Goal: Task Accomplishment & Management: Use online tool/utility

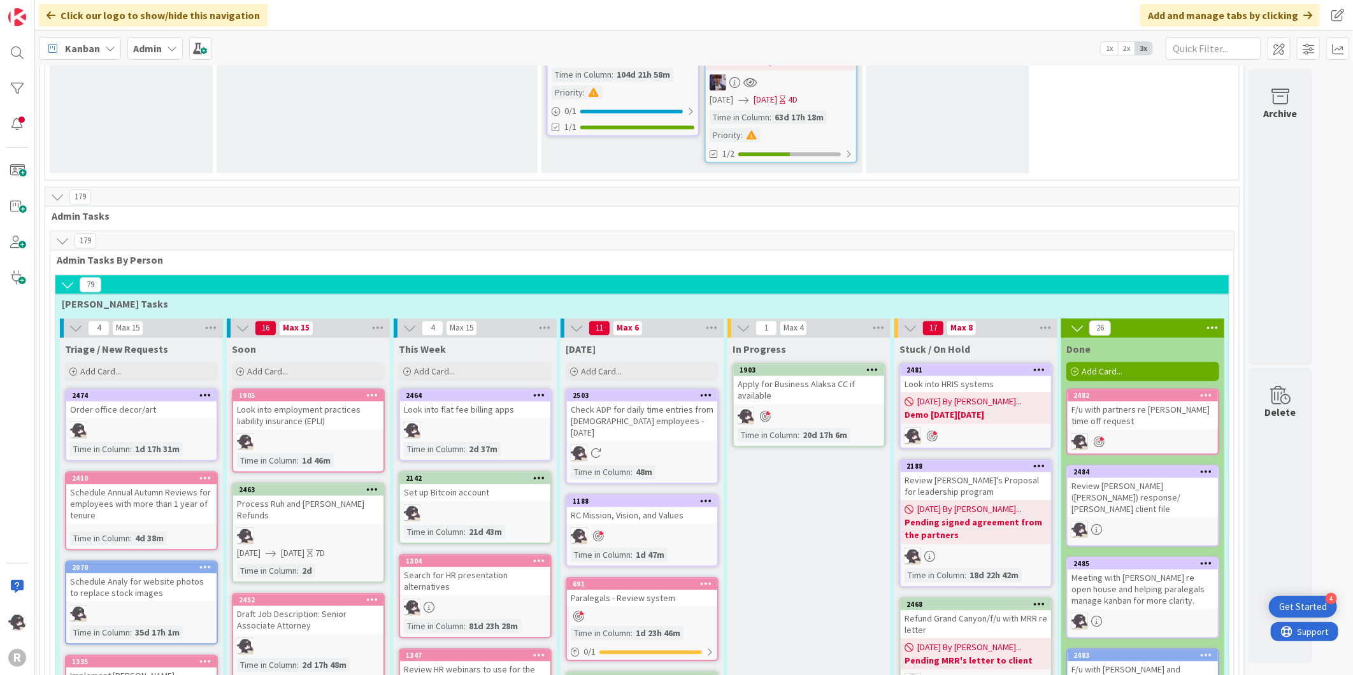
scroll to position [2023, 0]
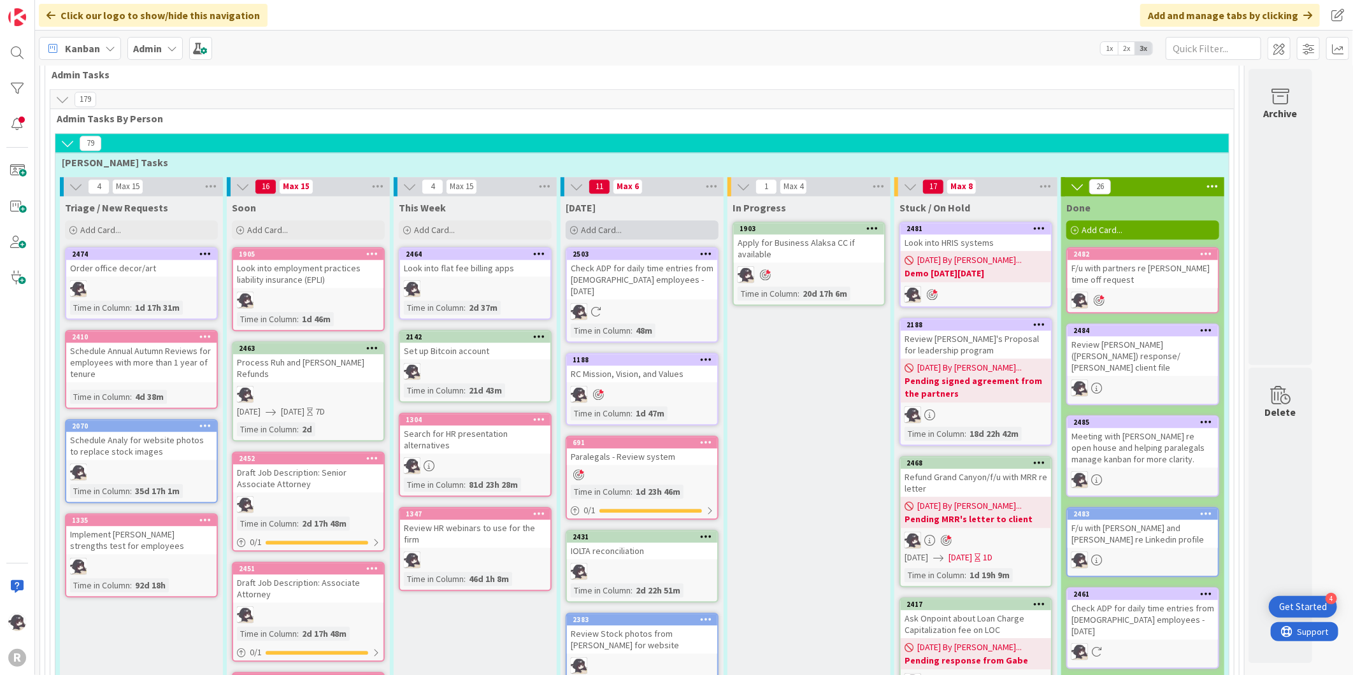
click at [672, 220] on div "Add Card..." at bounding box center [642, 229] width 153 height 19
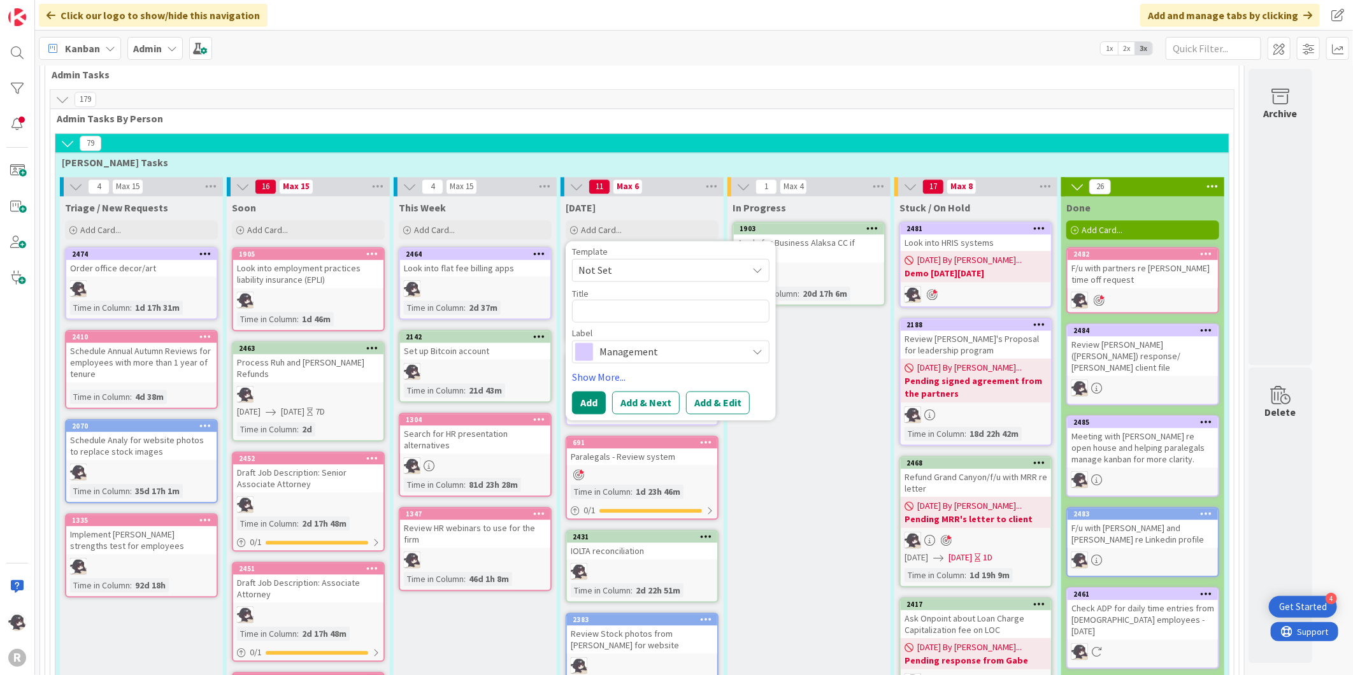
type textarea "x"
type textarea "C"
type textarea "x"
type textarea "Ca"
type textarea "x"
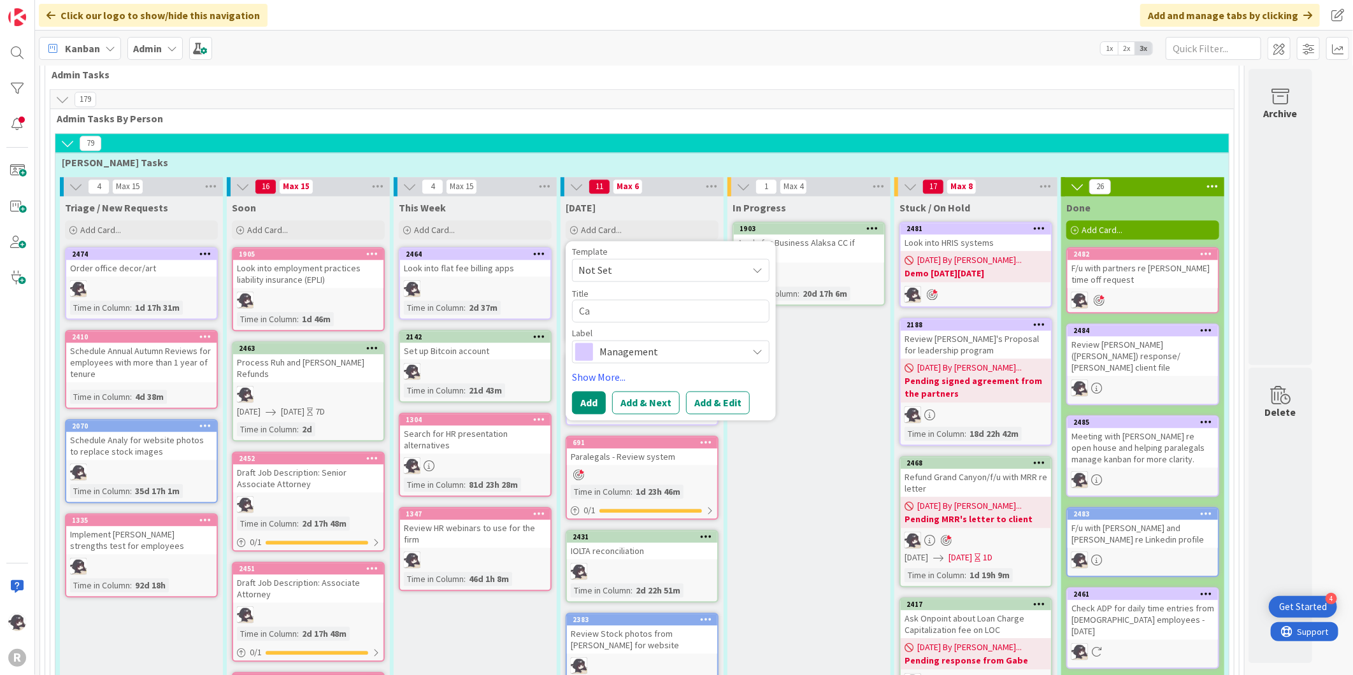
type textarea "Cal"
type textarea "x"
type textarea "Call"
type textarea "x"
type textarea "Call"
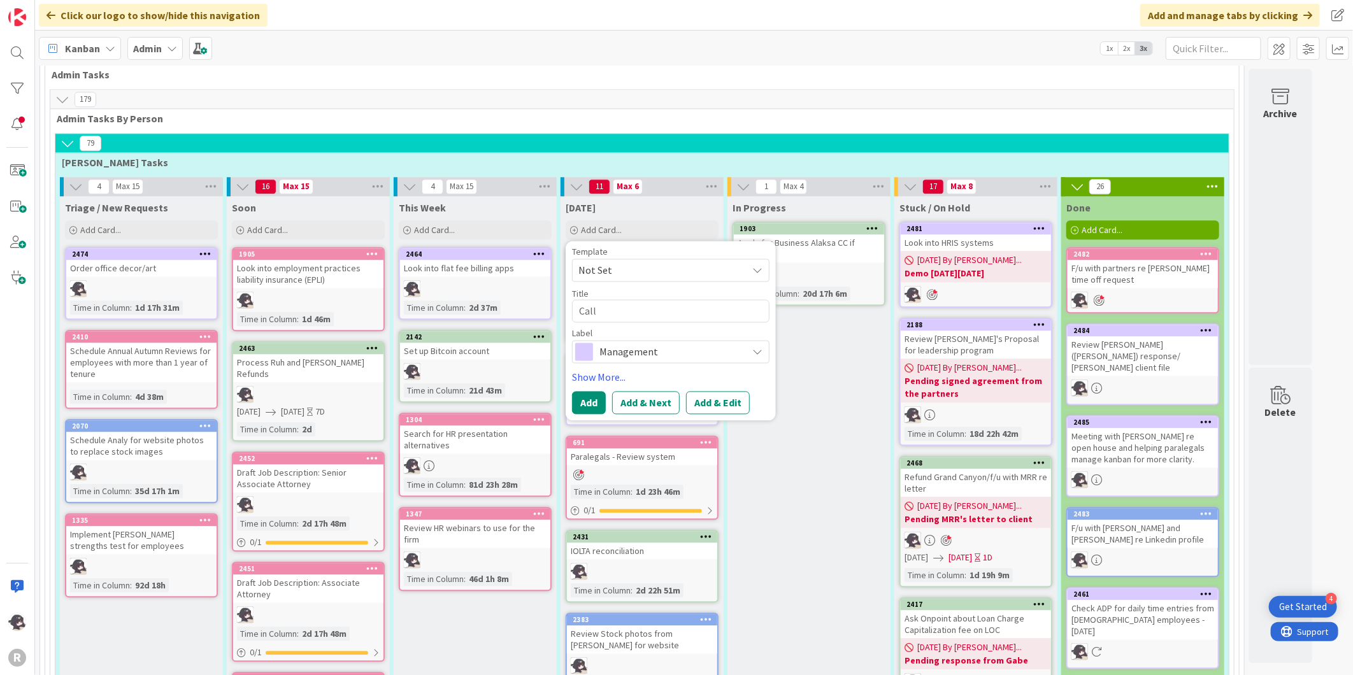
type textarea "x"
type textarea "Call S"
type textarea "x"
type textarea "Call St"
type textarea "x"
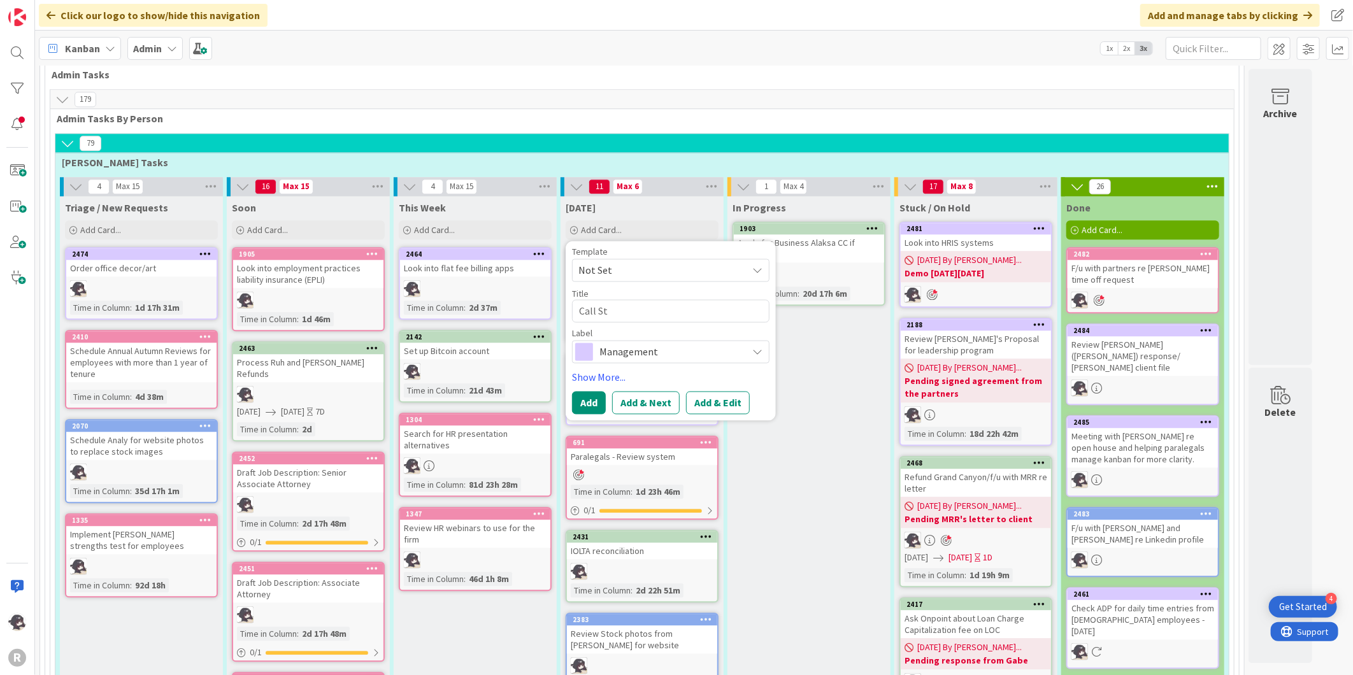
type textarea "Call Sta"
type textarea "x"
type textarea "Call Stac"
type textarea "x"
type textarea "Call Stace"
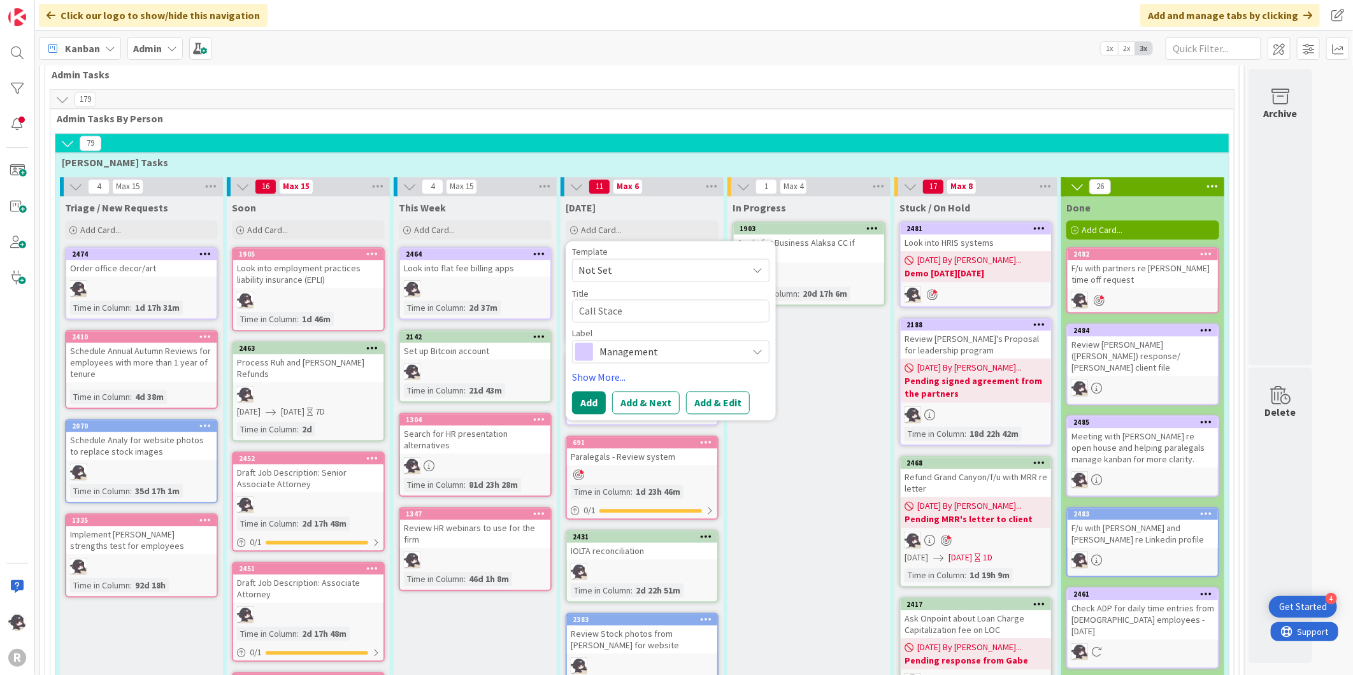
type textarea "x"
type textarea "Call [PERSON_NAME]"
type textarea "x"
type textarea "Call [PERSON_NAME]"
type textarea "x"
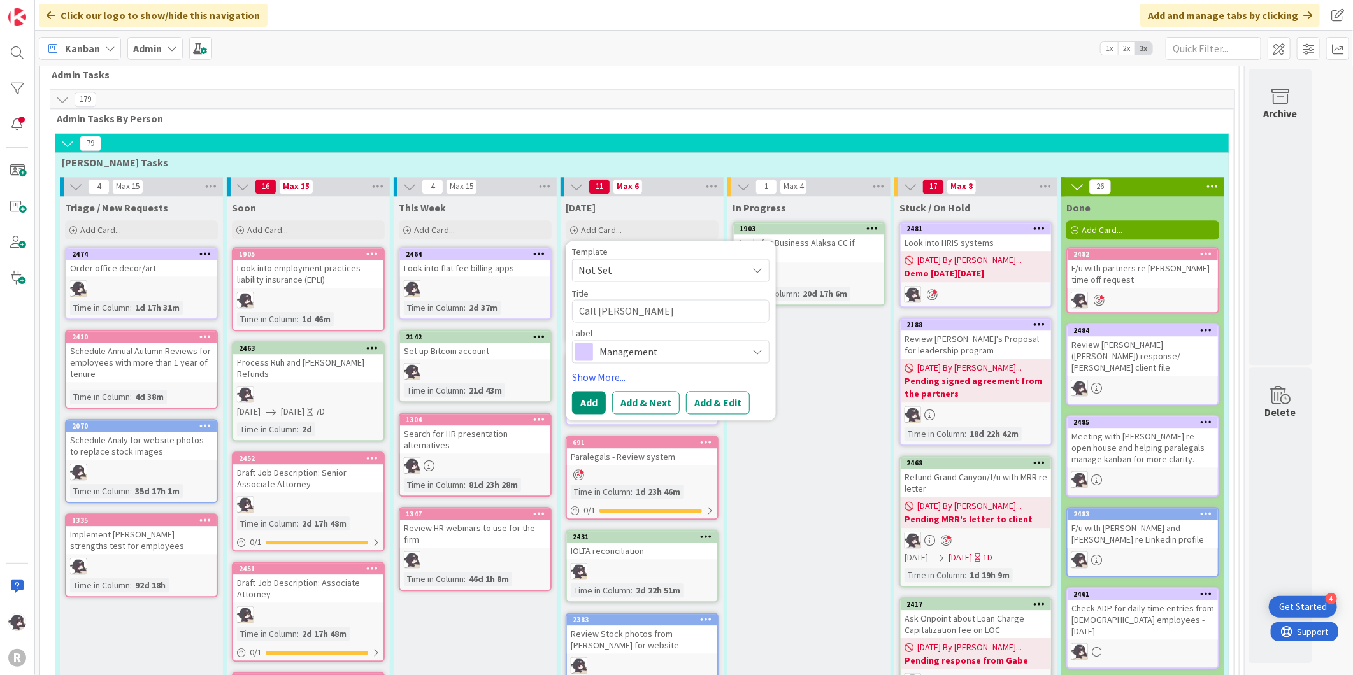
type textarea "Call [PERSON_NAME] r"
type textarea "x"
type textarea "Call [PERSON_NAME] re"
type textarea "x"
type textarea "Call [PERSON_NAME] re"
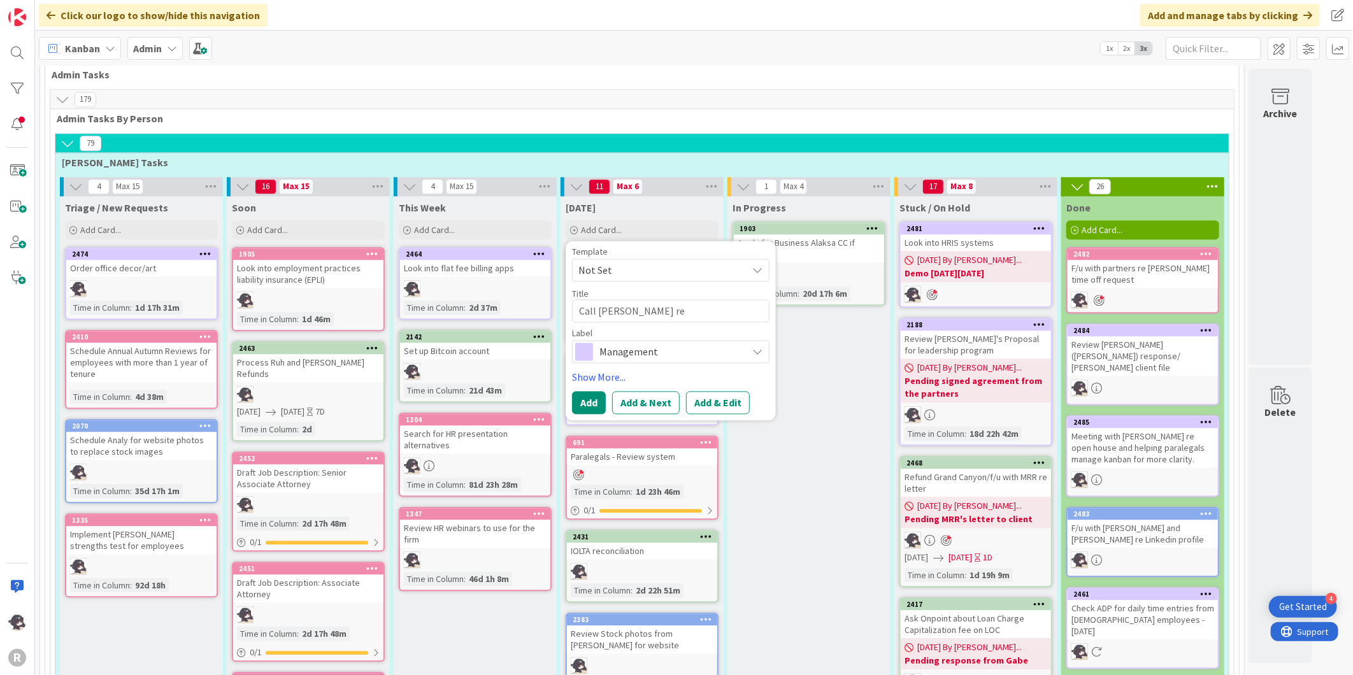
type textarea "x"
type textarea "Call [PERSON_NAME] re t"
type textarea "x"
type textarea "Call [PERSON_NAME] re ti"
type textarea "x"
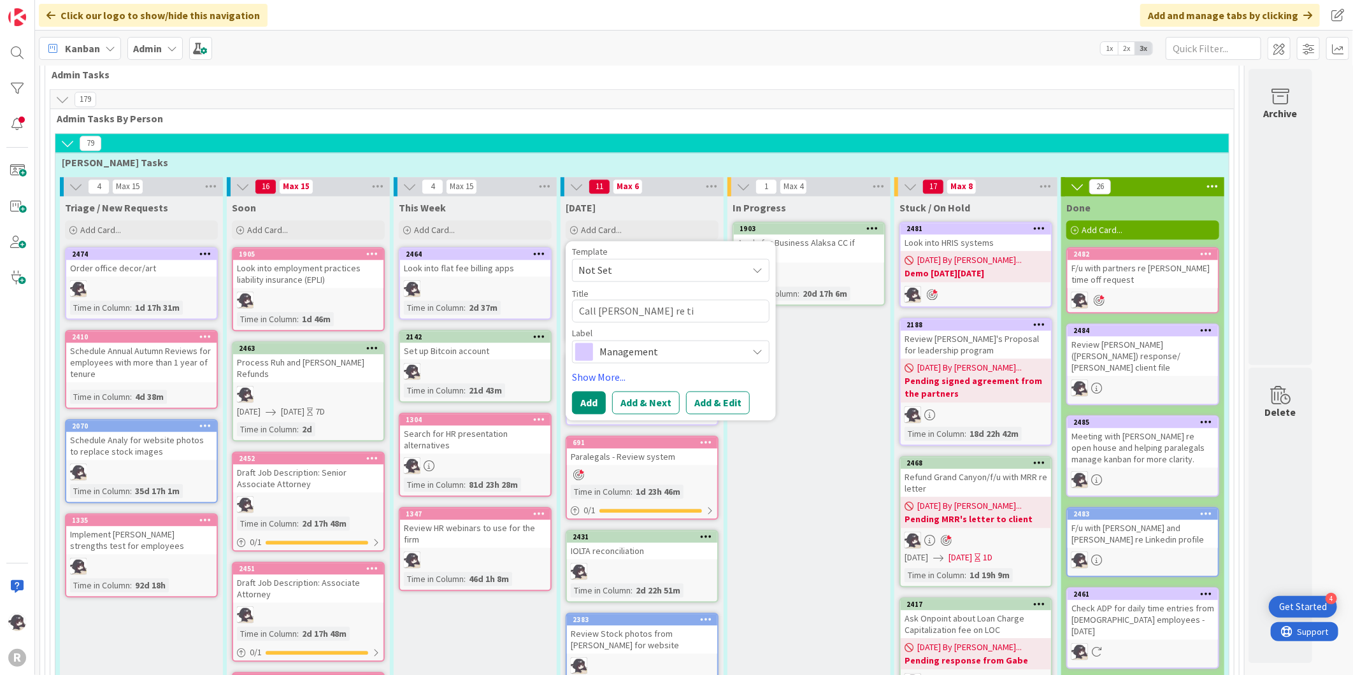
type textarea "Call [PERSON_NAME] re [PERSON_NAME]"
type textarea "x"
type textarea "Call [PERSON_NAME] re time"
type textarea "x"
type textarea "Call [PERSON_NAME] re time"
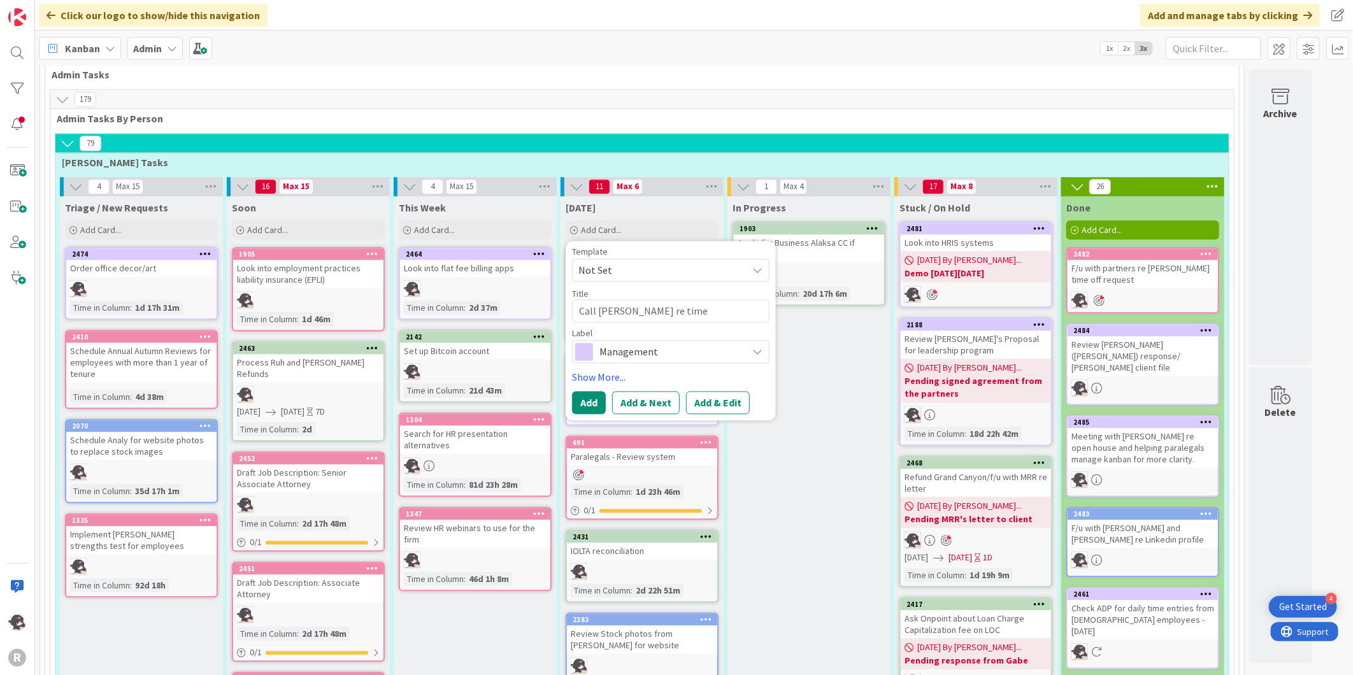
type textarea "x"
type textarea "Call [PERSON_NAME] re time o"
type textarea "x"
type textarea "Call [PERSON_NAME] re time of"
type textarea "x"
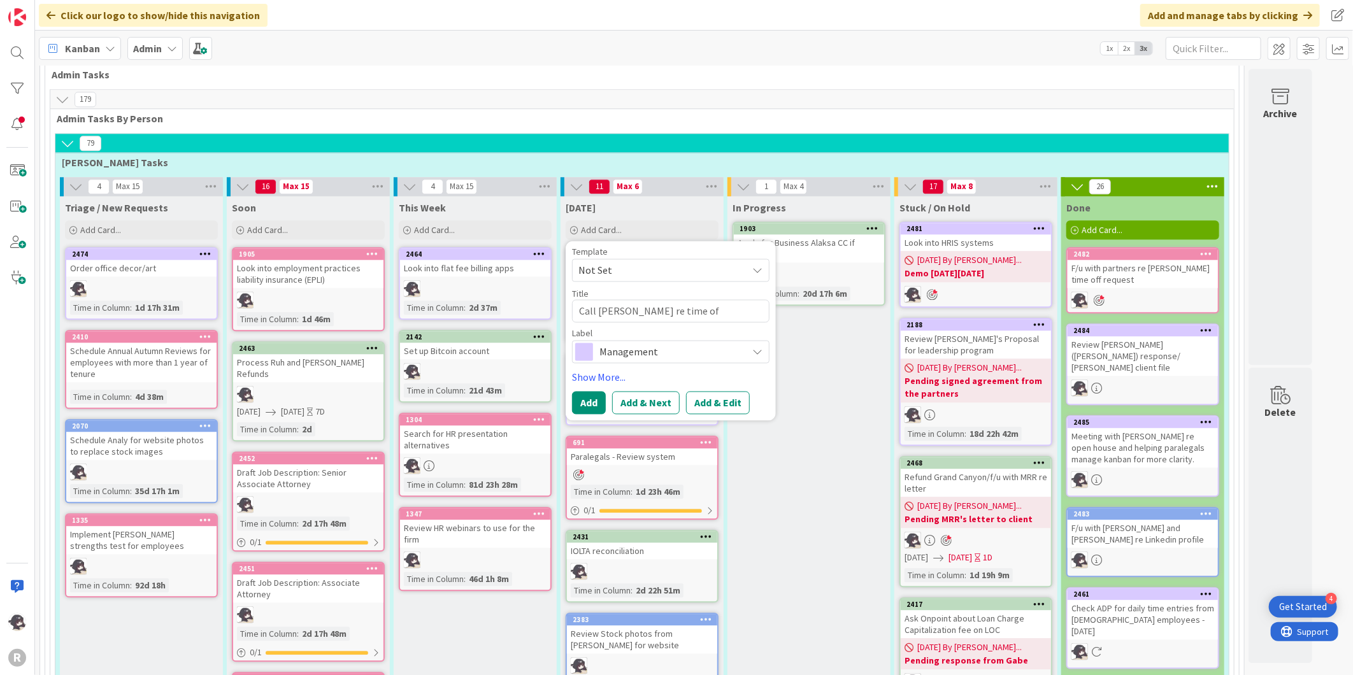
type textarea "Call [PERSON_NAME] re time off"
type textarea "x"
type textarea "Call [PERSON_NAME] re time off"
type textarea "x"
type textarea "Call [PERSON_NAME] re time off an"
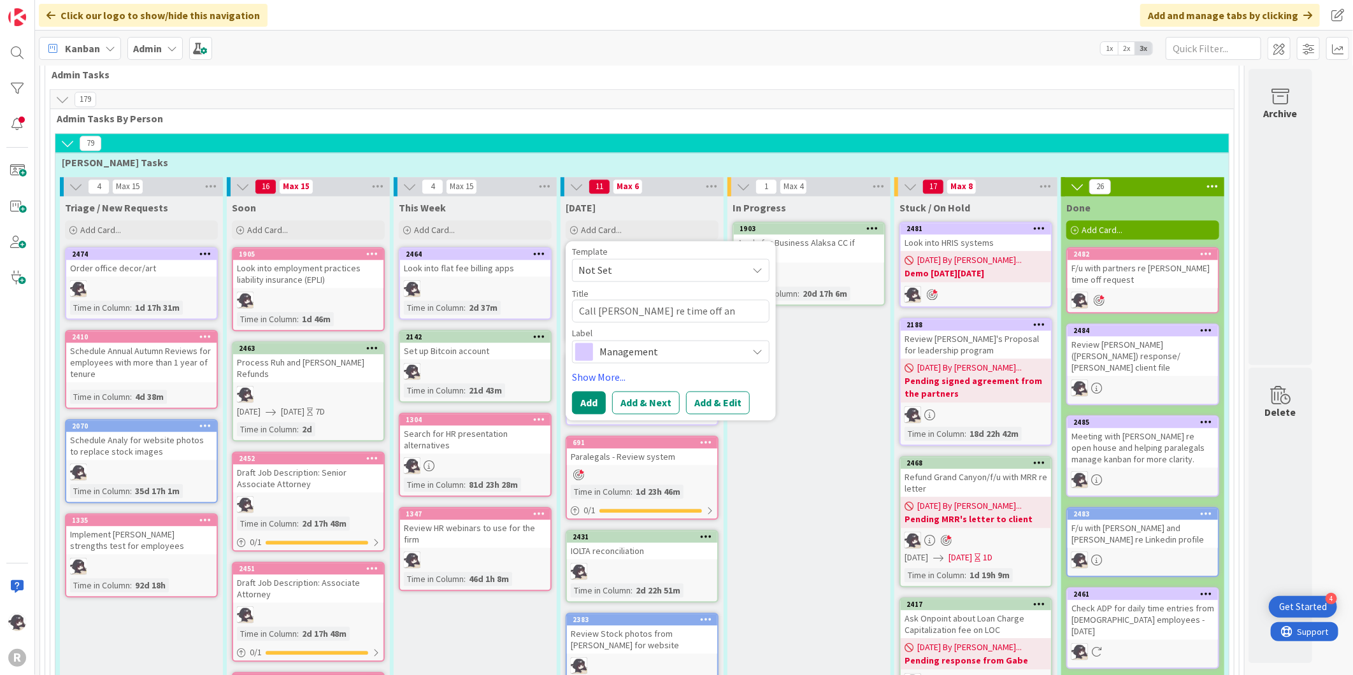
type textarea "x"
type textarea "Call [PERSON_NAME] re time off and"
type textarea "x"
type textarea "Call [PERSON_NAME] re time off and"
type textarea "x"
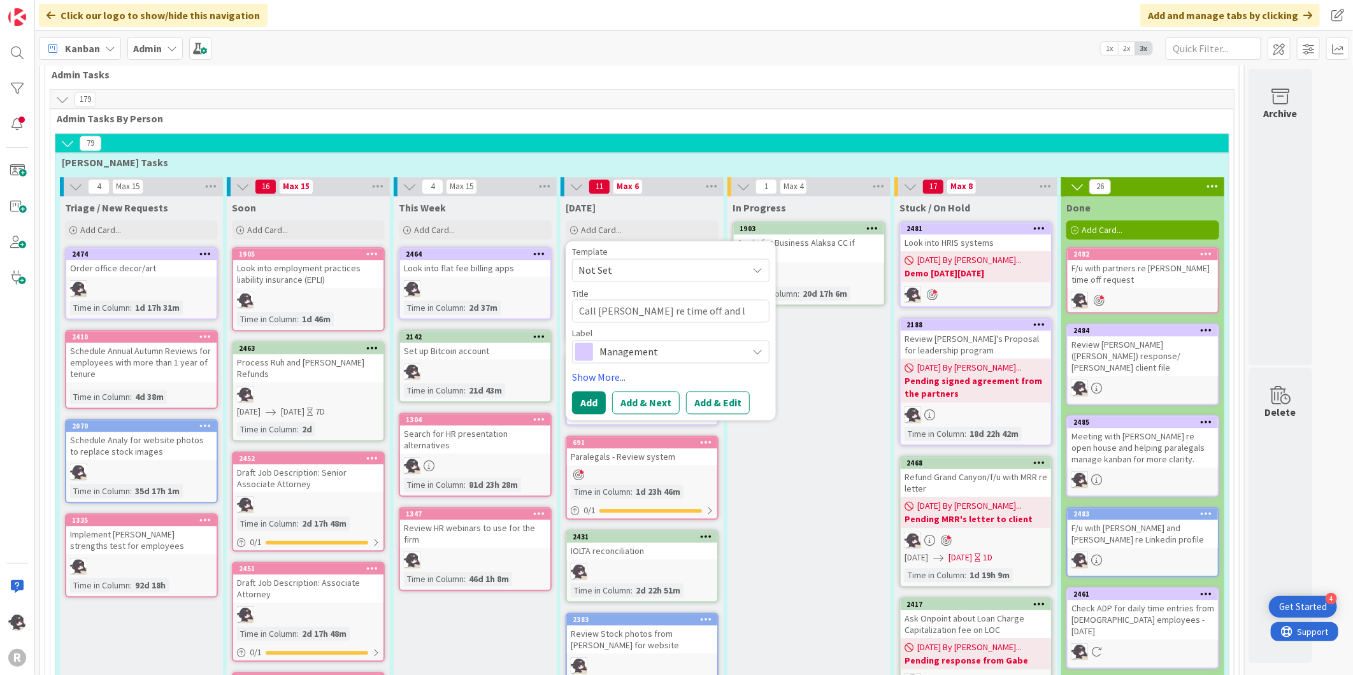
type textarea "Call [PERSON_NAME] re time off and la"
type textarea "x"
type textarea "Call [PERSON_NAME] re time off and last"
type textarea "x"
type textarea "Call [PERSON_NAME] re time off and last"
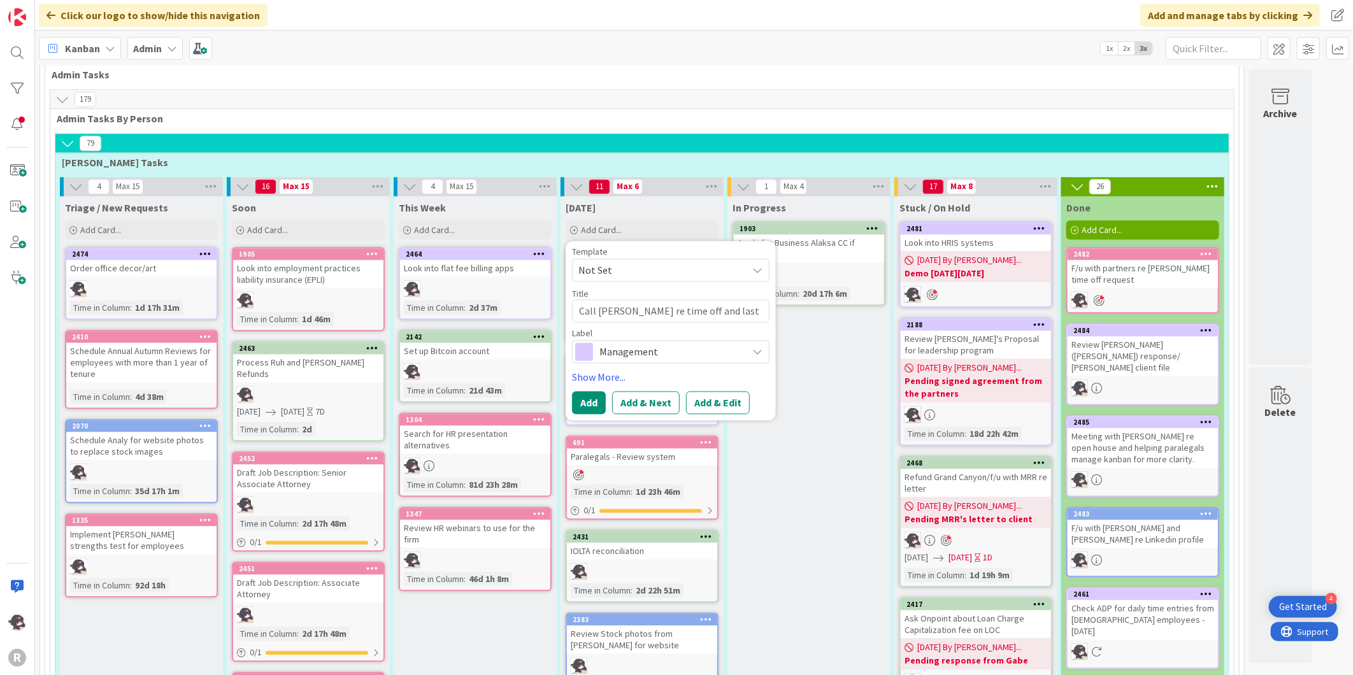
type textarea "x"
type textarea "Call [PERSON_NAME] re time off and last we"
type textarea "x"
type textarea "Call [PERSON_NAME] re time off and last wee"
type textarea "x"
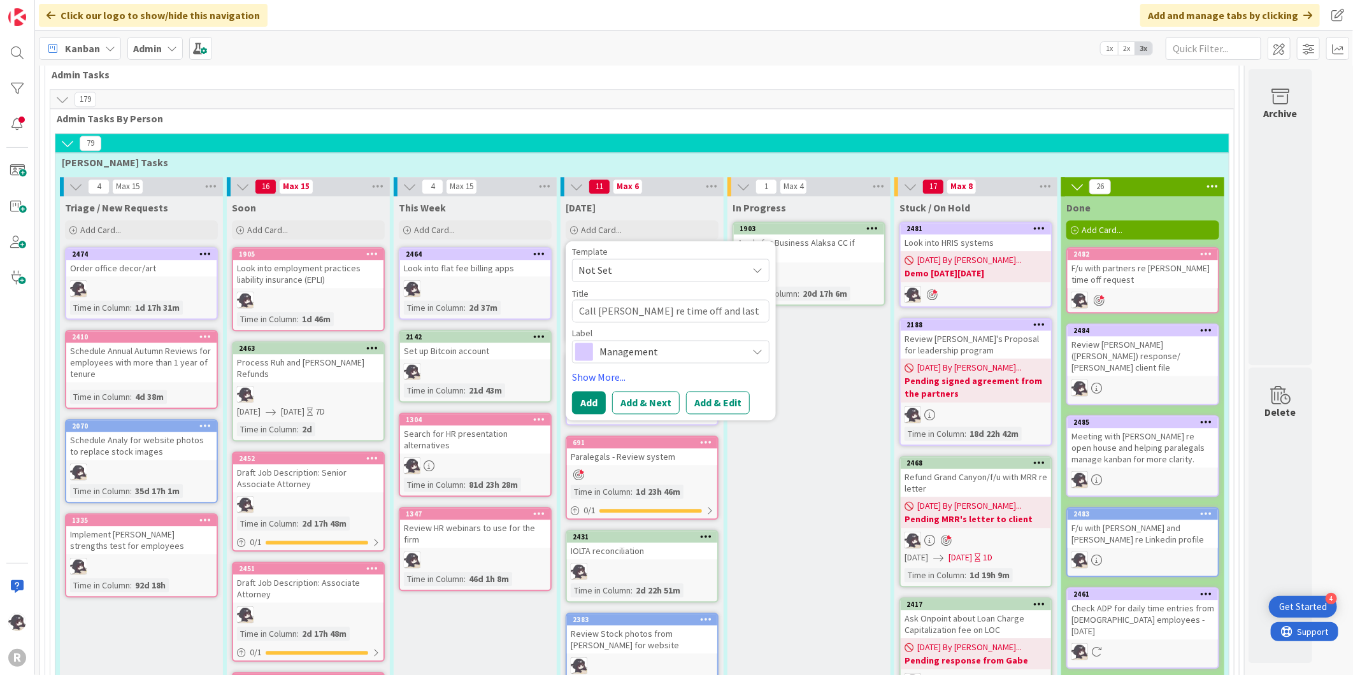
type textarea "Call [PERSON_NAME] re time off and last week"
click at [652, 343] on span "Management" at bounding box center [670, 352] width 141 height 18
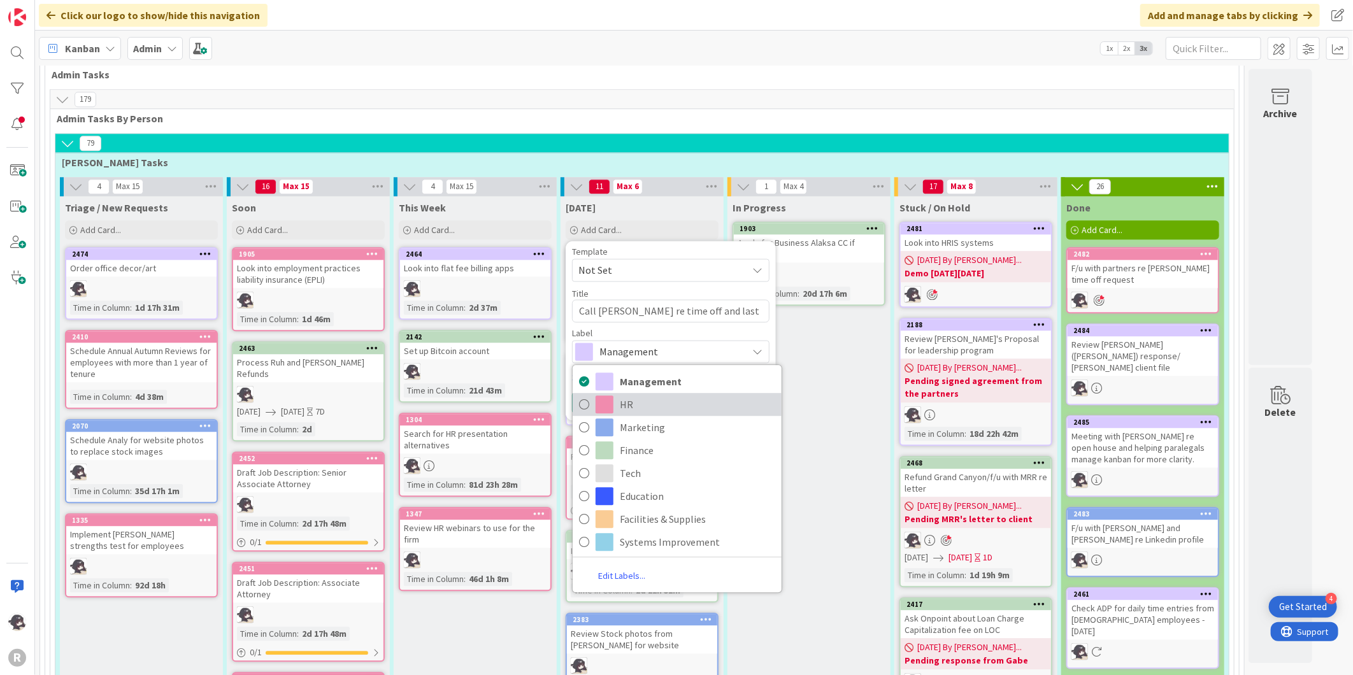
click at [634, 395] on span "HR" at bounding box center [697, 404] width 155 height 19
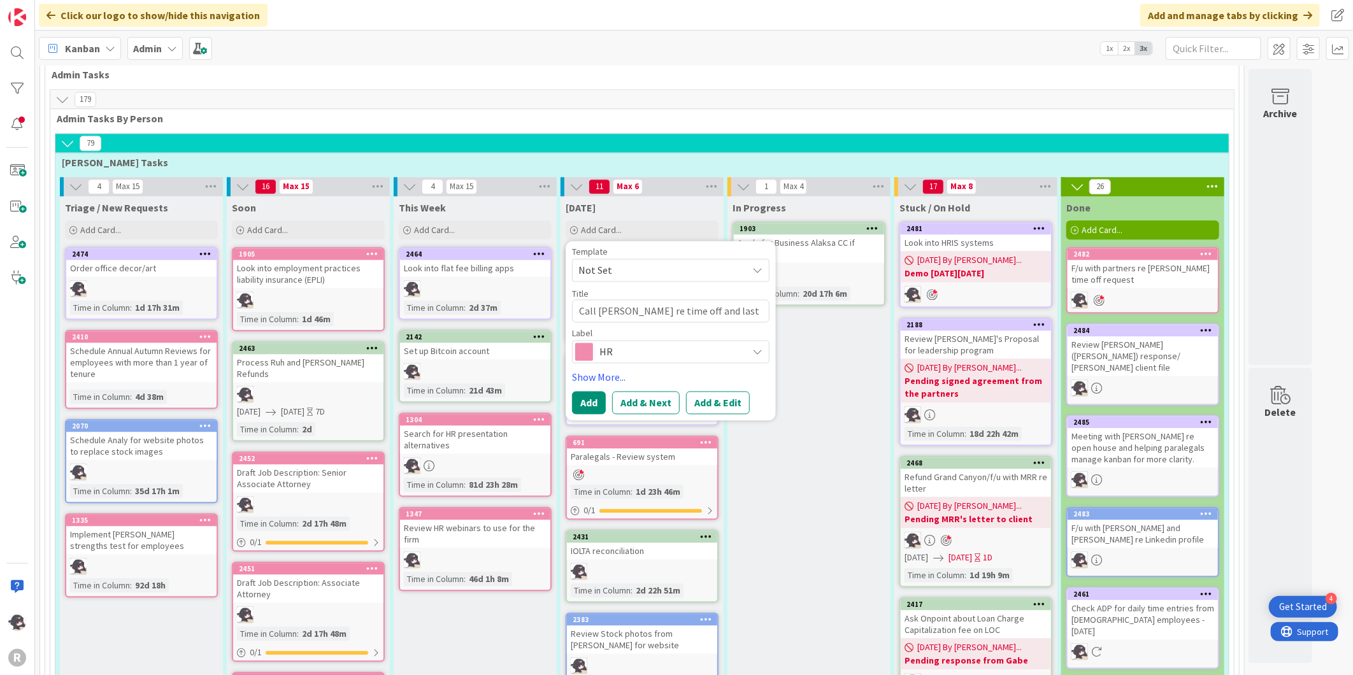
click at [601, 341] on div "Template Not Set Title 37 / 128 Call [PERSON_NAME] re time off and last week La…" at bounding box center [670, 330] width 197 height 167
click at [617, 370] on link "Show More..." at bounding box center [670, 377] width 197 height 15
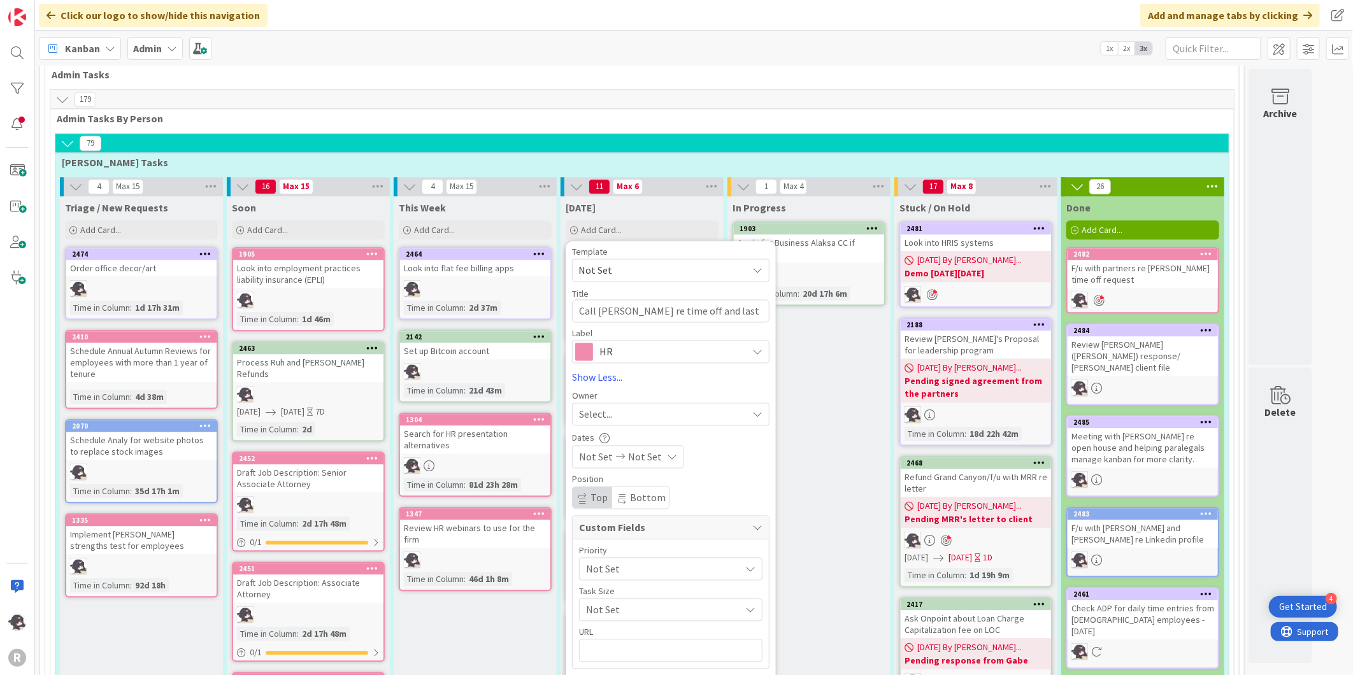
click at [618, 406] on div "Select..." at bounding box center [663, 413] width 168 height 15
click at [635, 487] on span "[PERSON_NAME]" at bounding box center [652, 496] width 62 height 19
drag, startPoint x: 591, startPoint y: 661, endPoint x: 594, endPoint y: 647, distance: 14.2
click at [592, 675] on button "Add" at bounding box center [589, 686] width 34 height 23
type textarea "x"
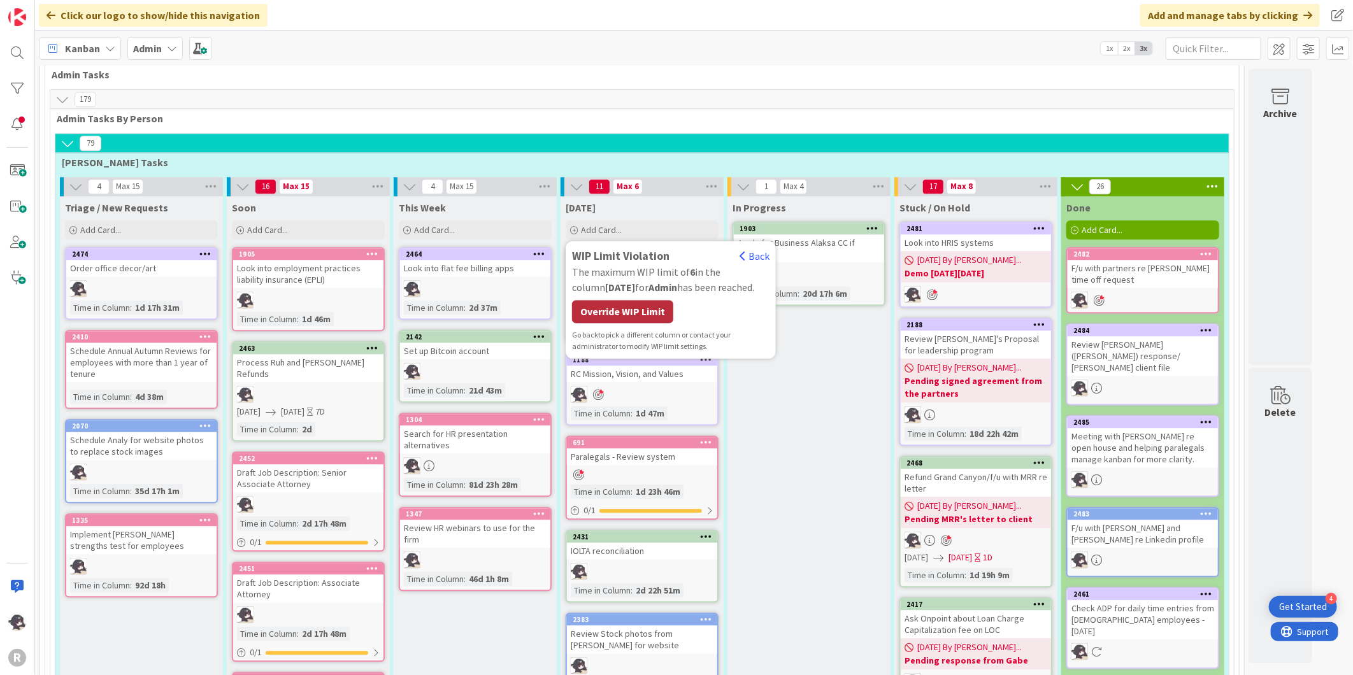
click at [613, 300] on div "Override WIP Limit" at bounding box center [622, 311] width 101 height 23
